Goal: Information Seeking & Learning: Learn about a topic

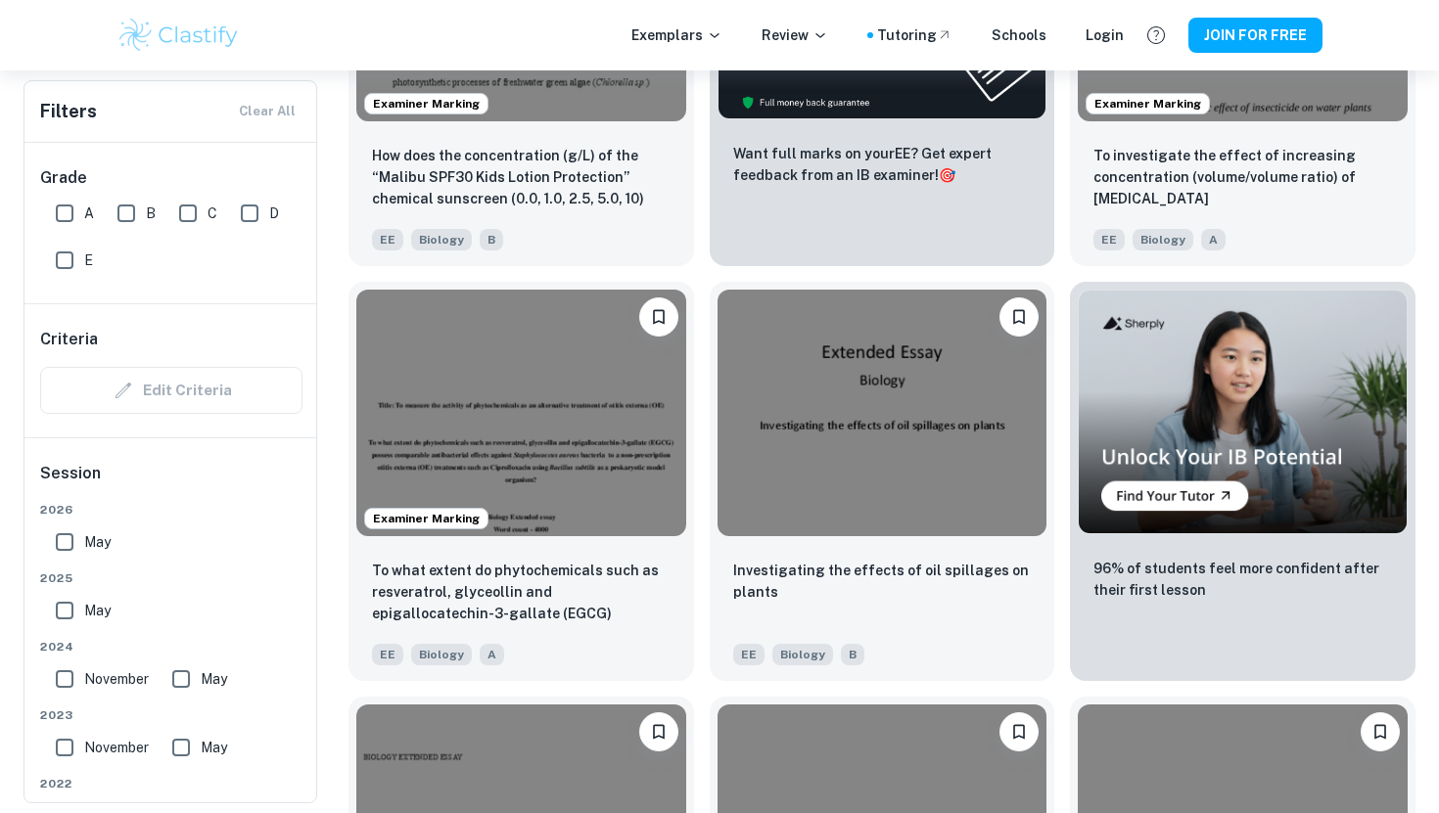
scroll to position [5362, 0]
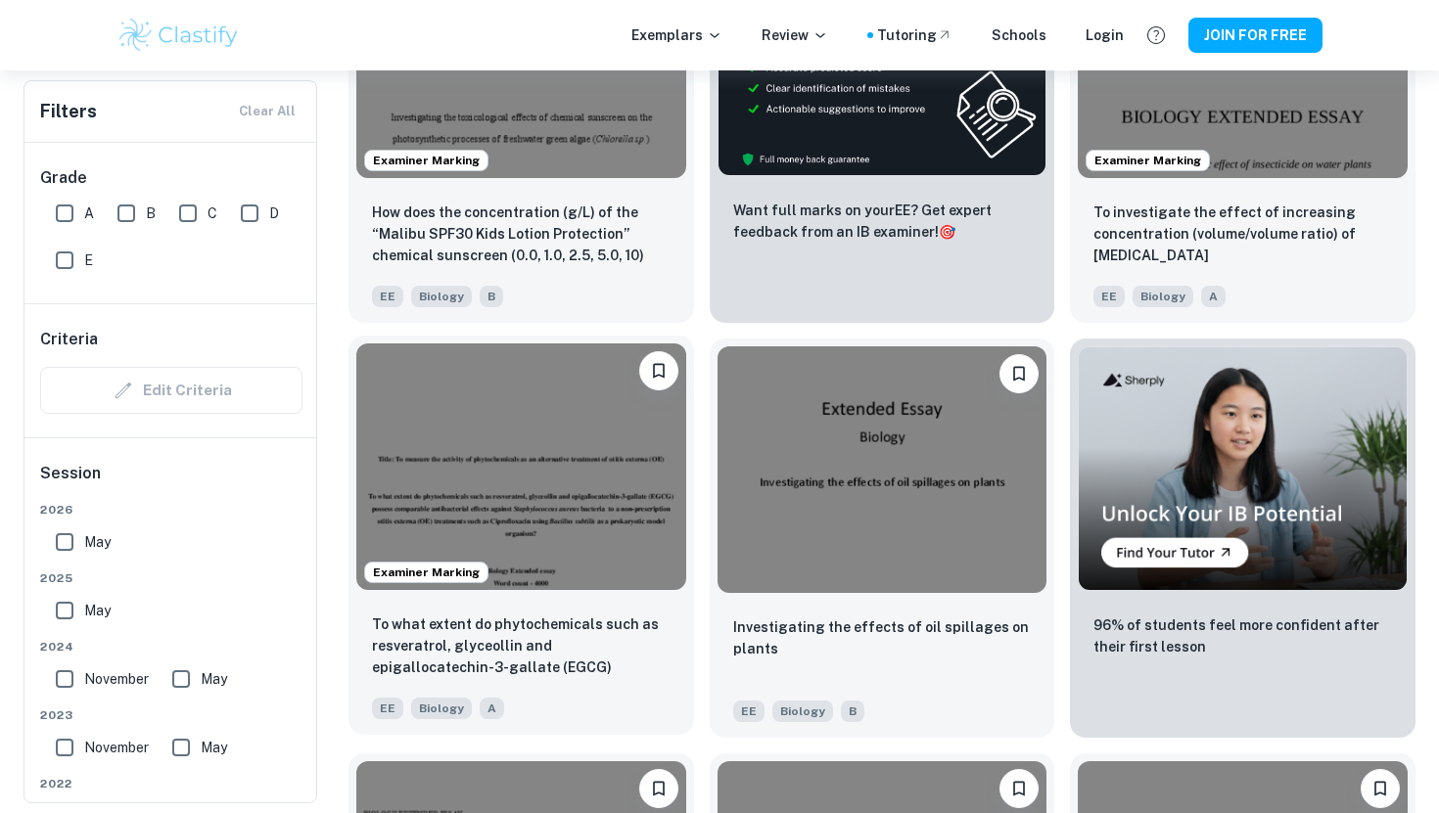
click at [464, 540] on img at bounding box center [521, 467] width 330 height 247
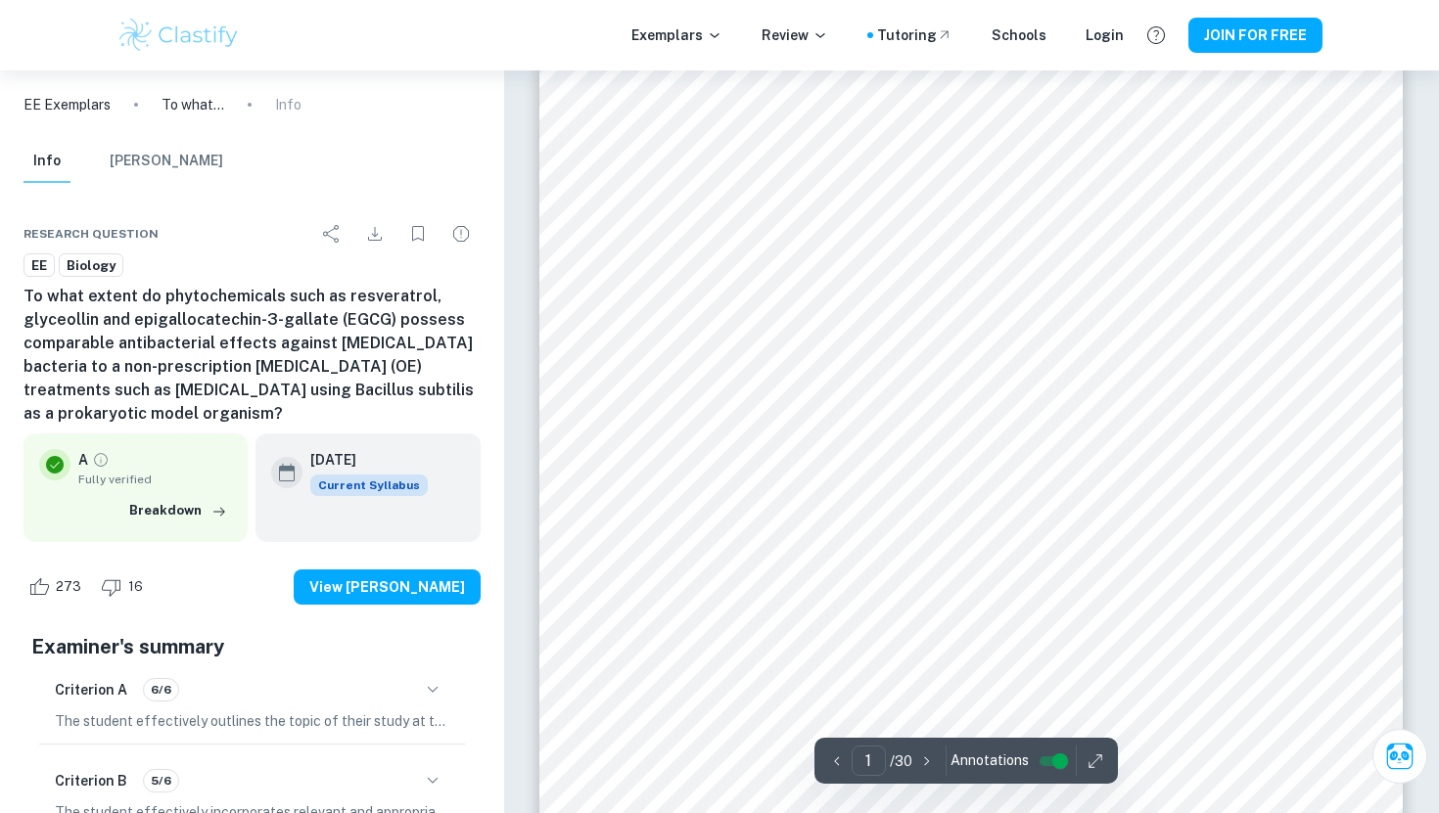
scroll to position [35, 0]
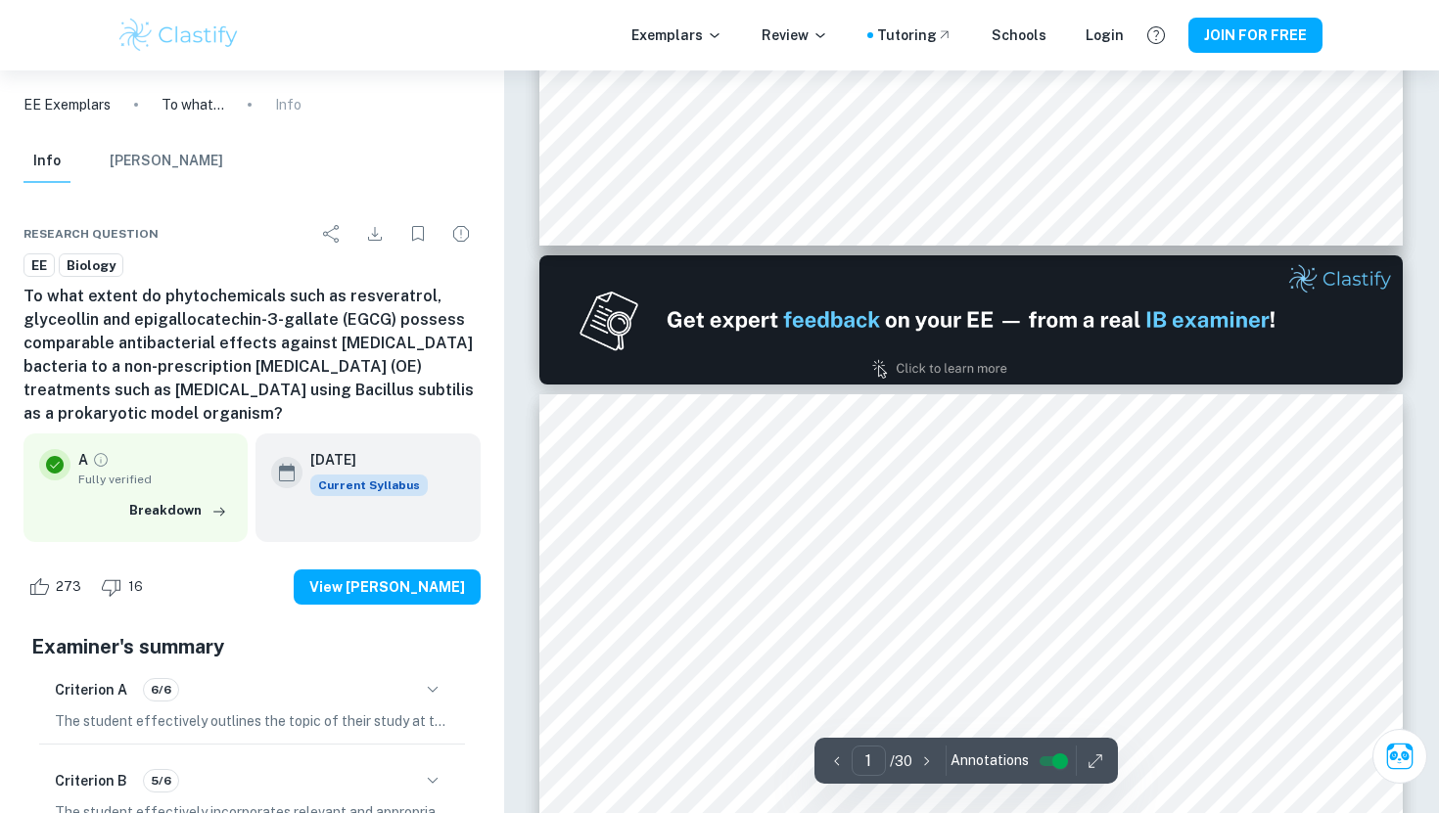
type input "2"
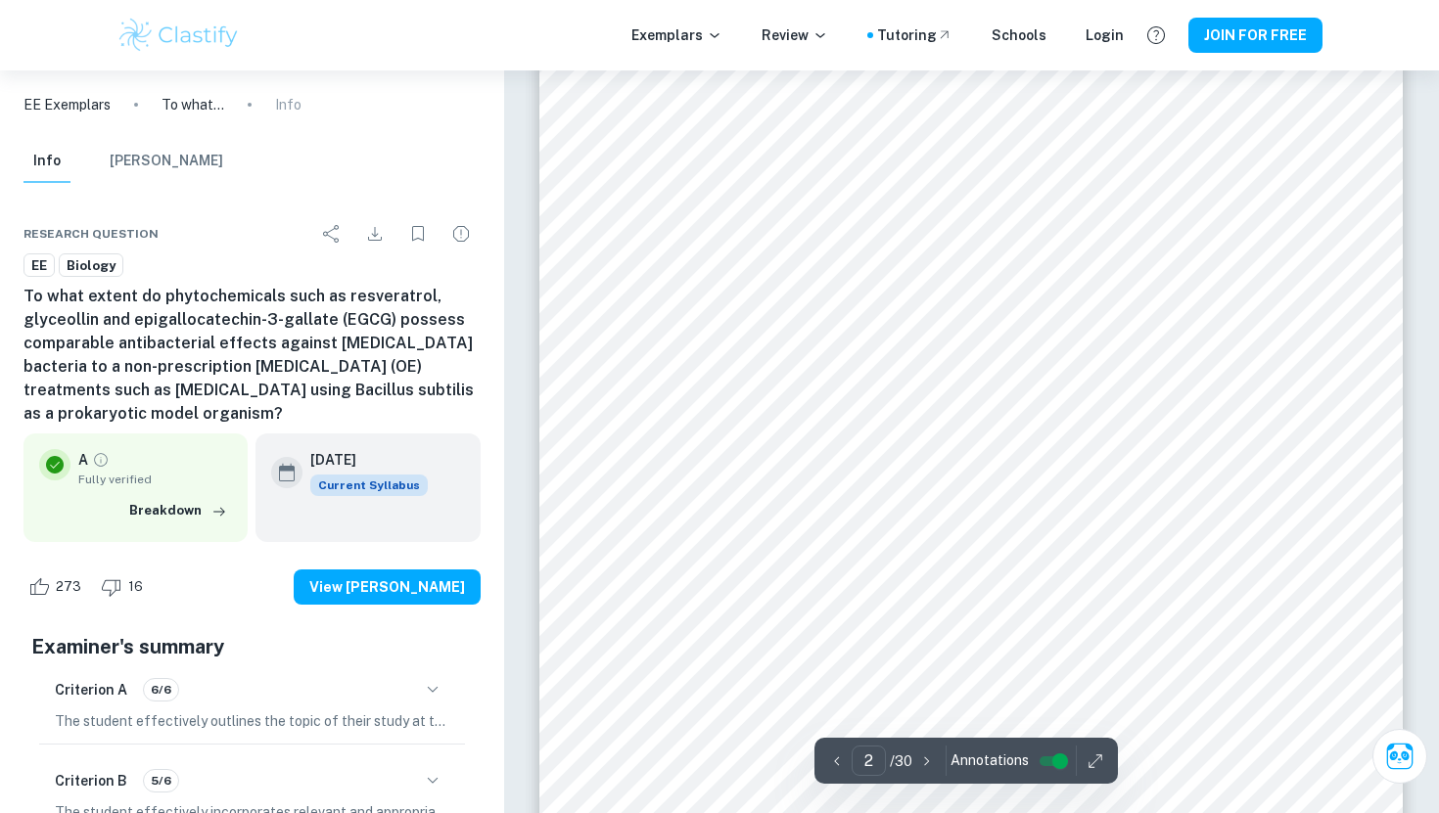
scroll to position [1673, 0]
click at [747, 442] on div at bounding box center [986, 443] width 581 height 37
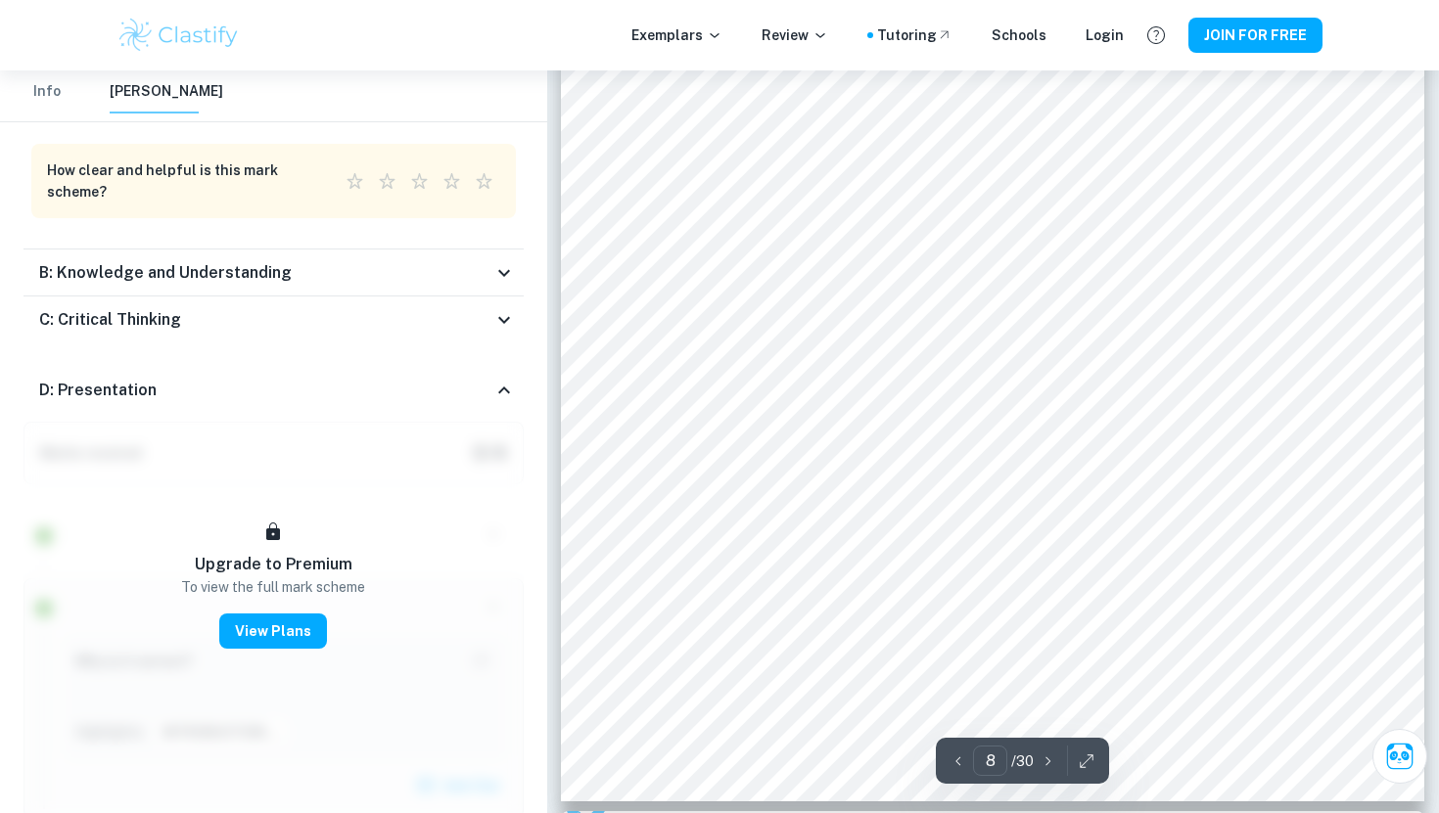
scroll to position [9143, 0]
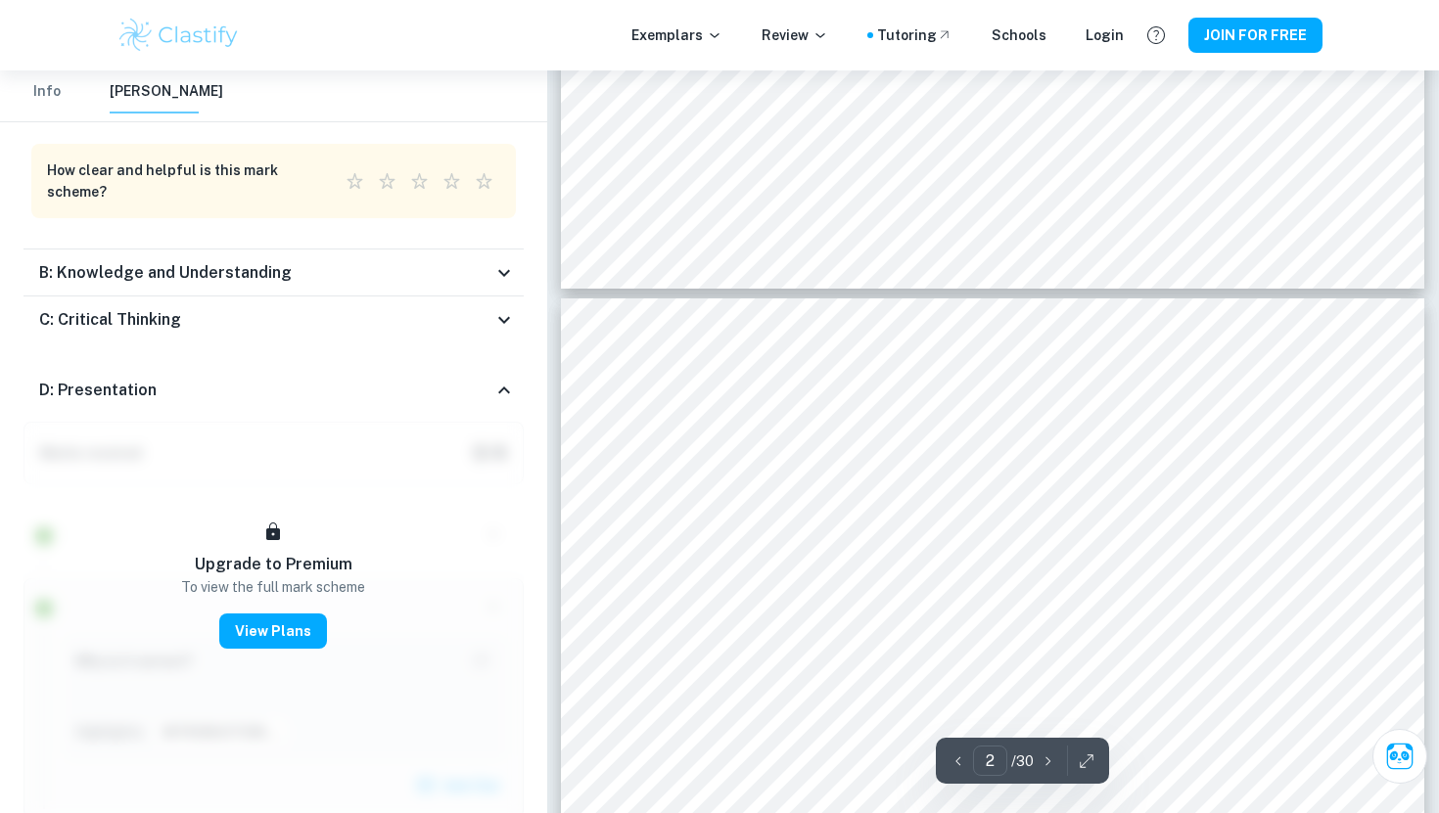
type input "1"
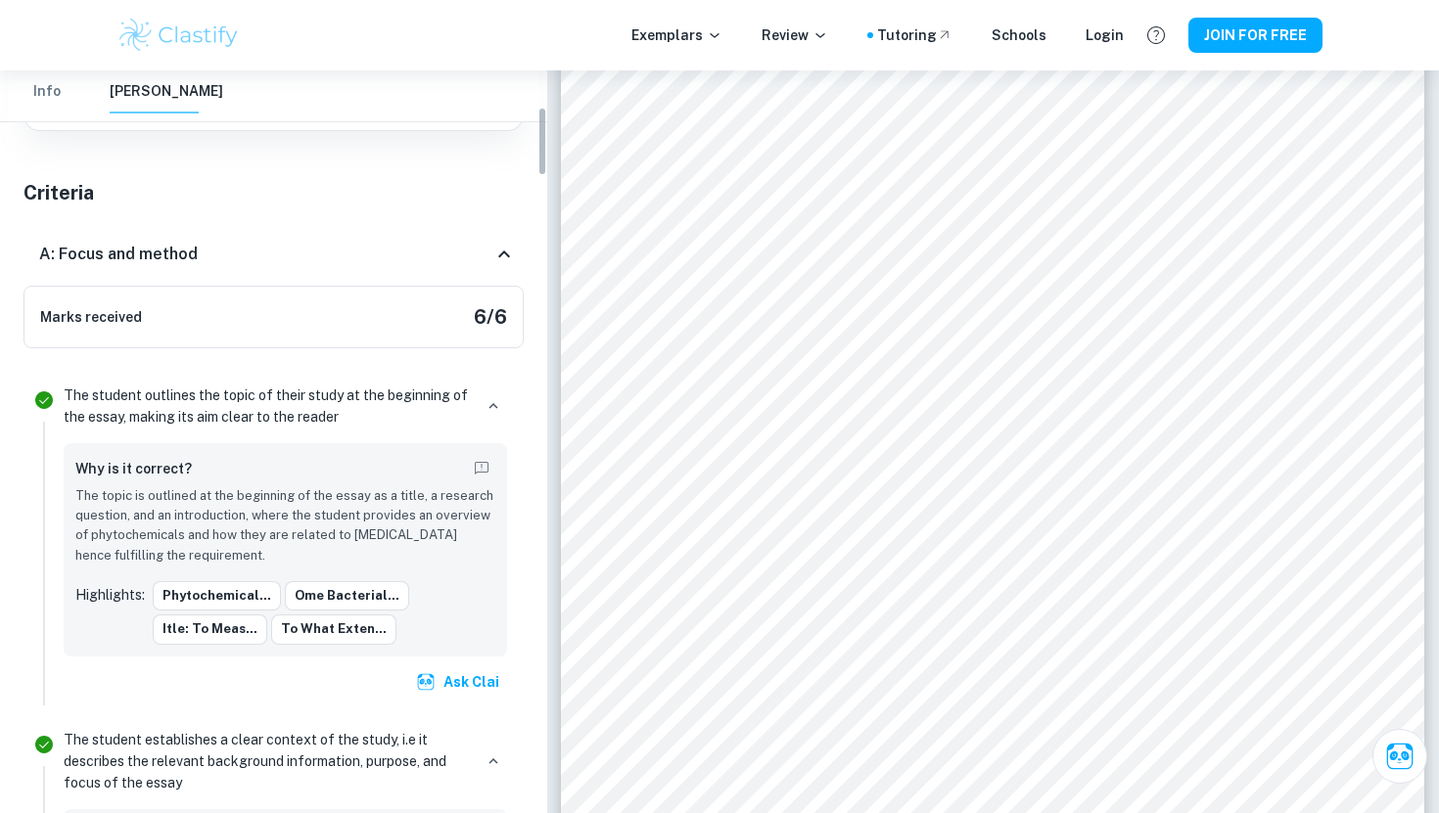
scroll to position [0, 0]
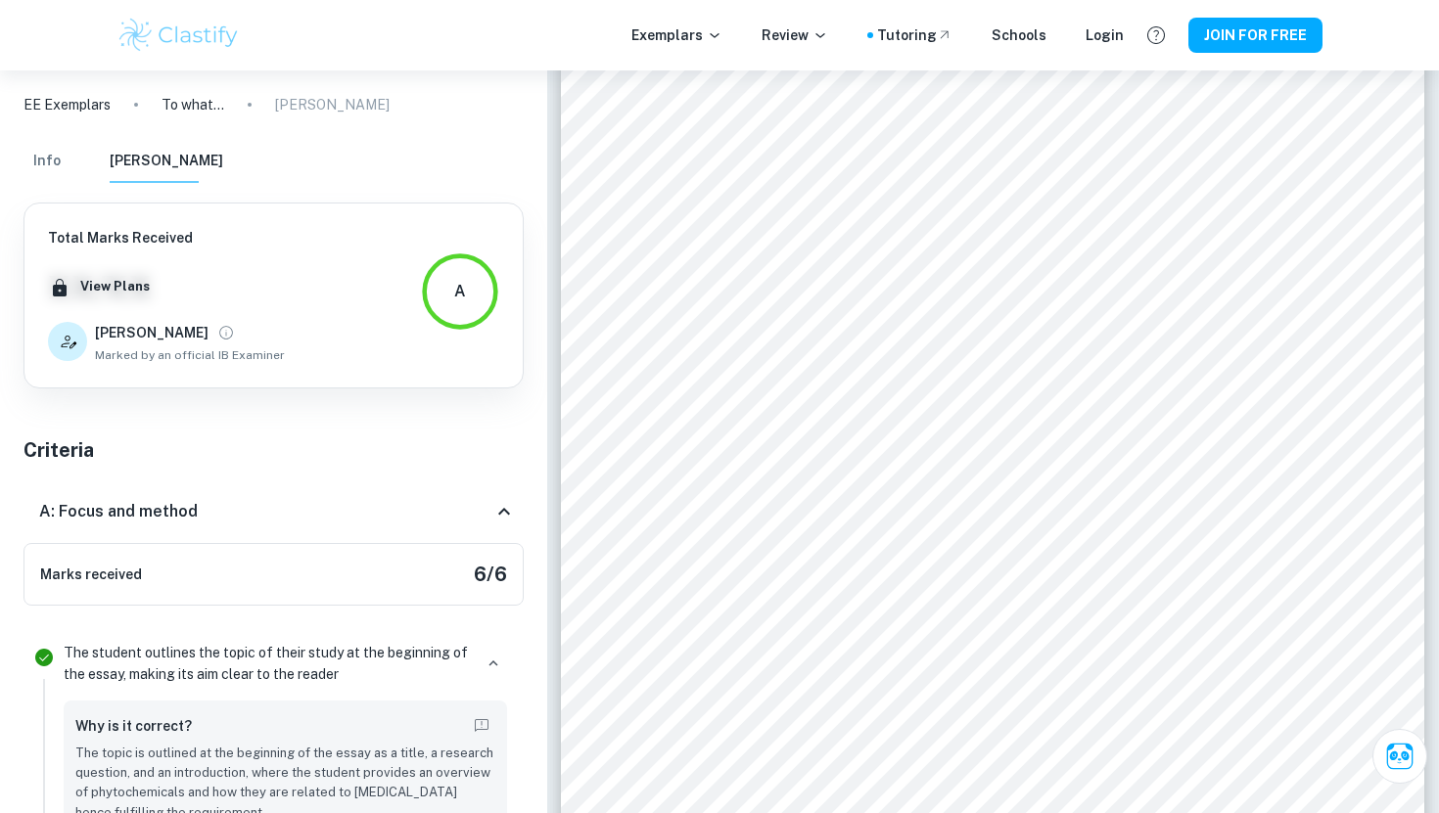
click at [65, 171] on button "Info" at bounding box center [46, 161] width 47 height 43
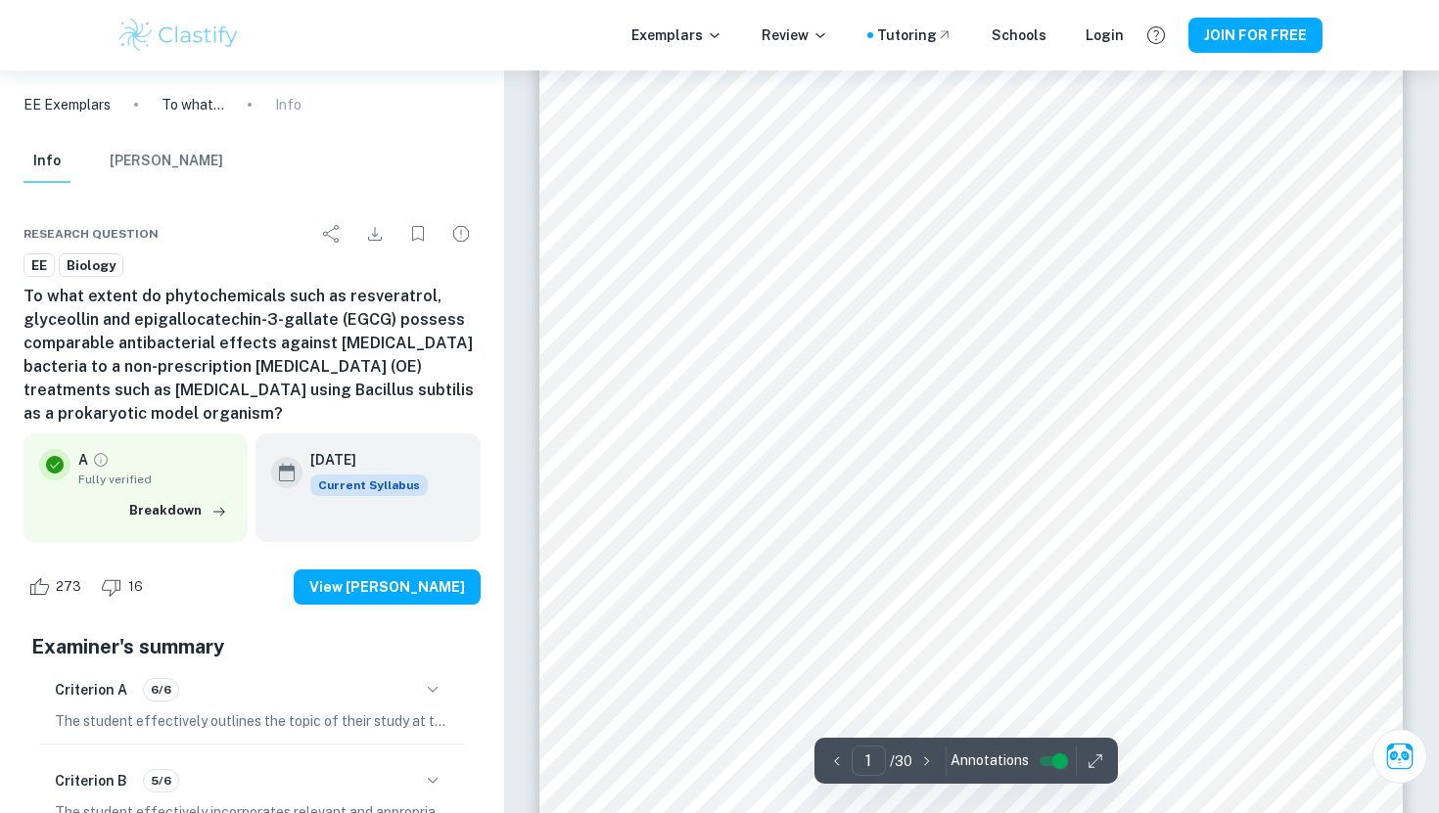
drag, startPoint x: 254, startPoint y: 415, endPoint x: 7, endPoint y: 287, distance: 278.0
click at [7, 287] on div "Research question EE Biology To what extent do phytochemicals such as resveratr…" at bounding box center [252, 685] width 504 height 988
copy h6 "To what extent do phytochemicals such as resveratrol, glyceollin and epigalloca…"
